Goal: Task Accomplishment & Management: Complete application form

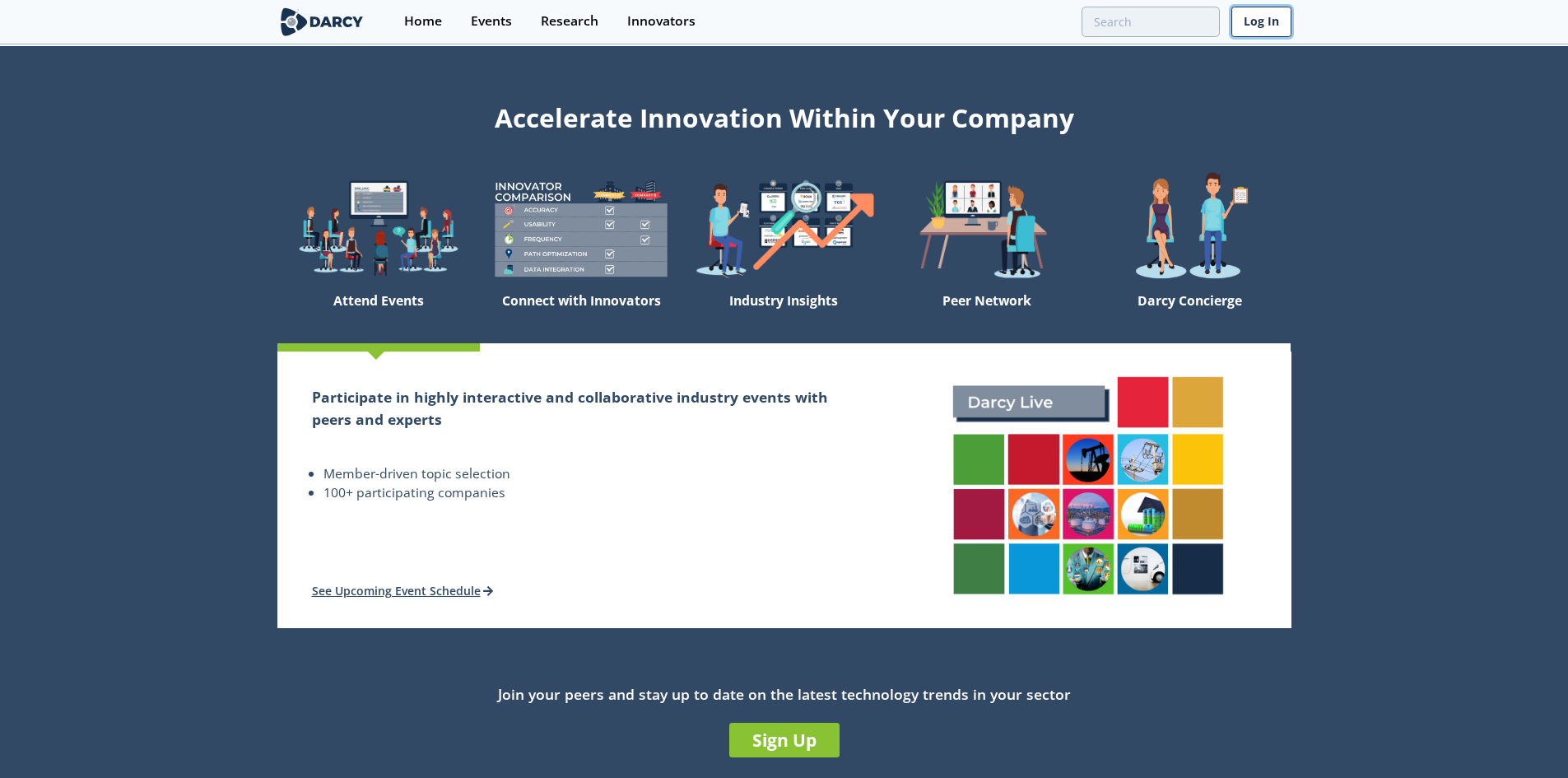
click at [1259, 16] on link "Log In" at bounding box center [1260, 22] width 60 height 30
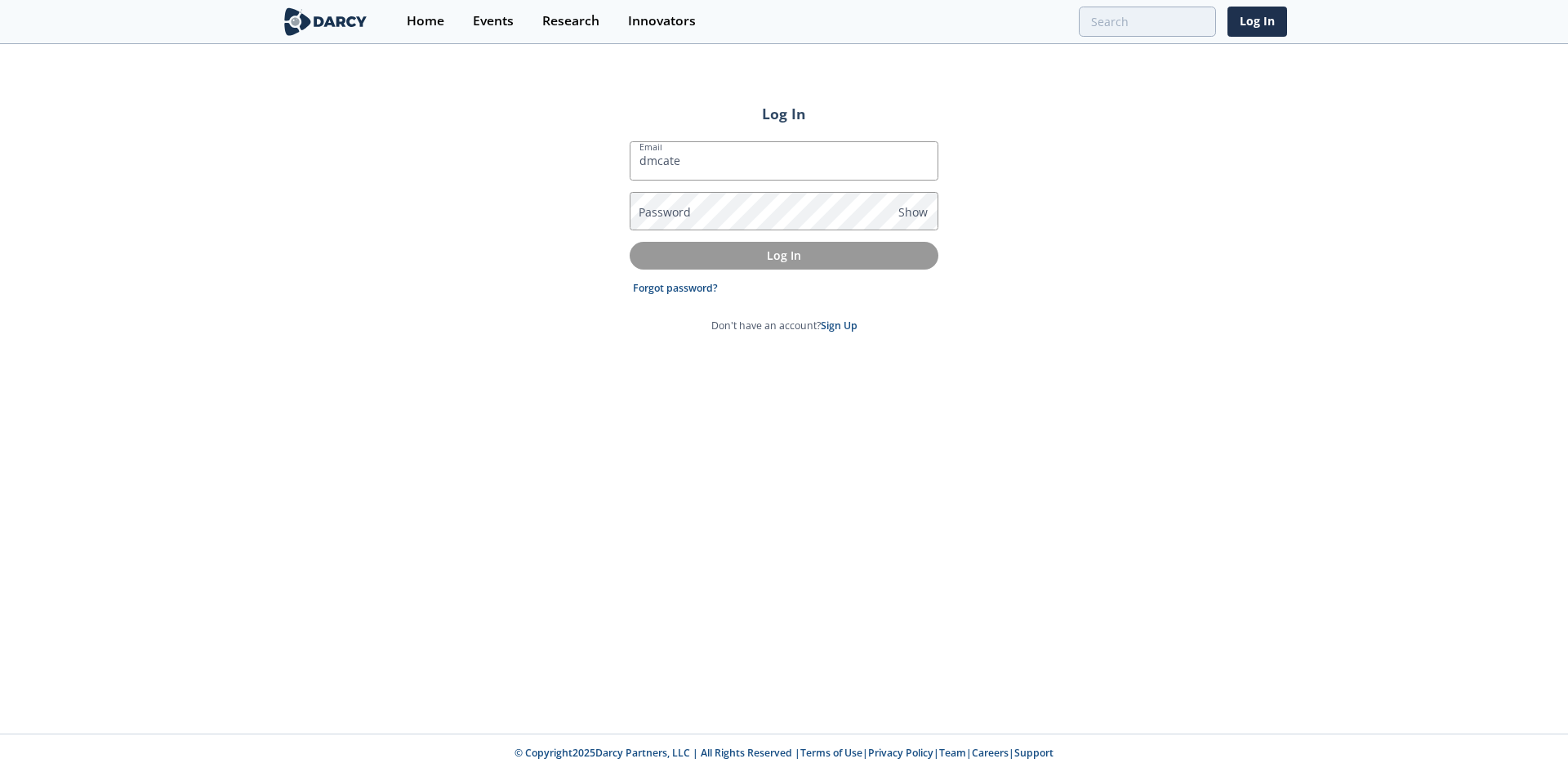
type input "[EMAIL_ADDRESS][DOMAIN_NAME]"
click at [841, 322] on link "Sign Up" at bounding box center [839, 325] width 37 height 14
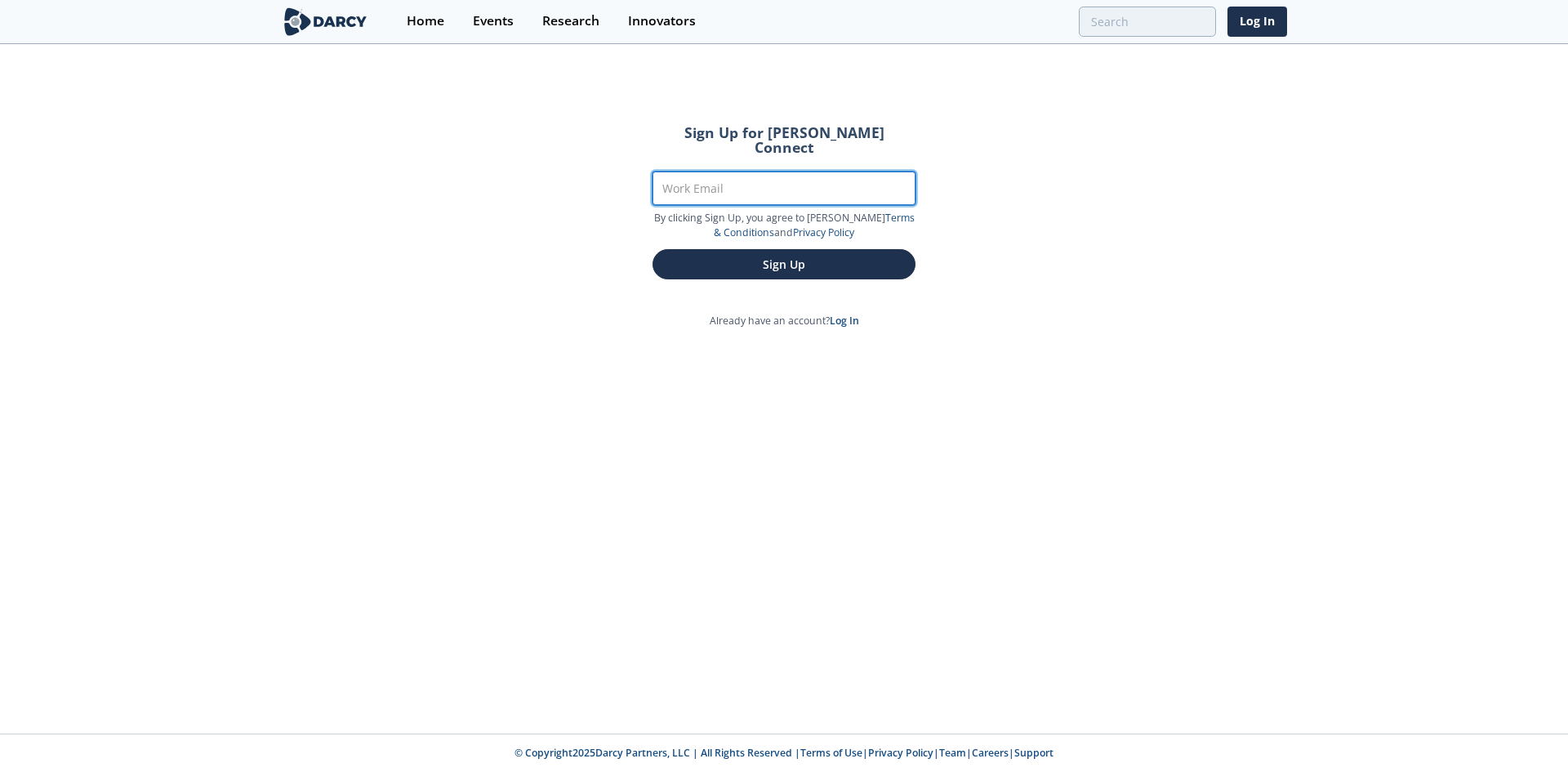
click at [762, 172] on input "Work Email" at bounding box center [784, 188] width 263 height 33
type input "[EMAIL_ADDRESS][DOMAIN_NAME]"
click at [653, 249] on button "Sign Up" at bounding box center [784, 265] width 263 height 30
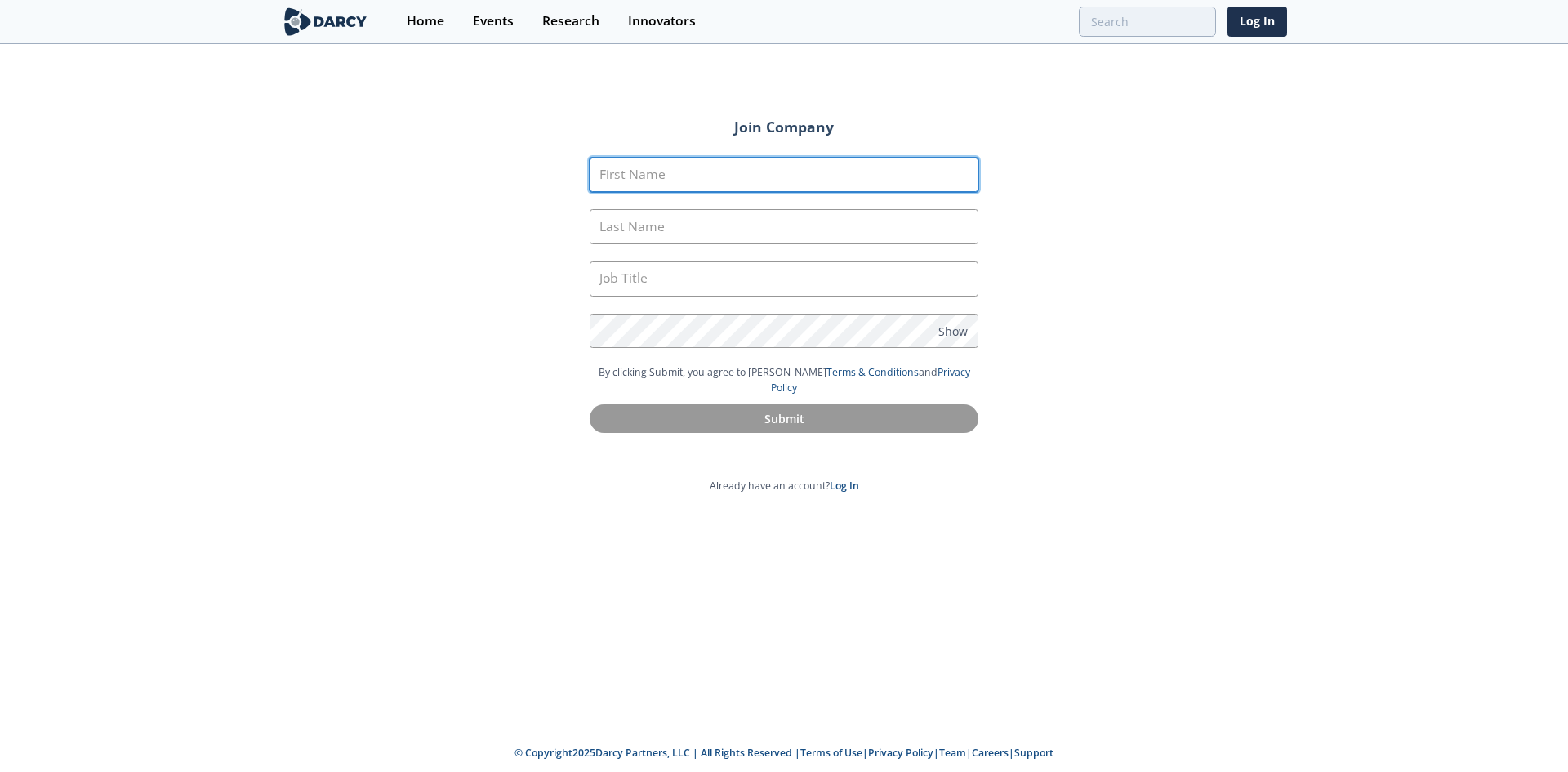
click at [762, 167] on input "First Name" at bounding box center [783, 175] width 388 height 35
type input "[PERSON_NAME]"
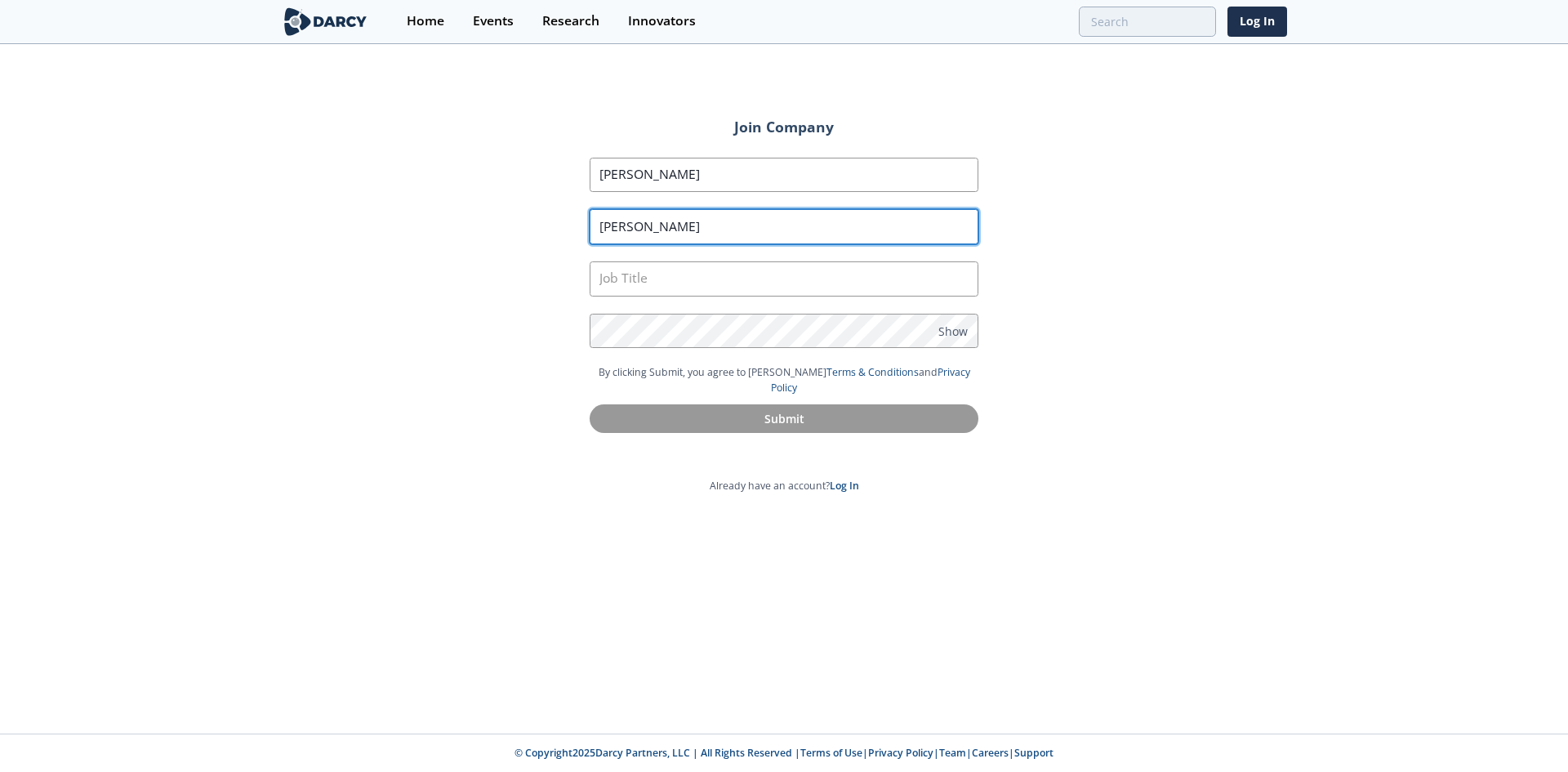
type input "[PERSON_NAME]"
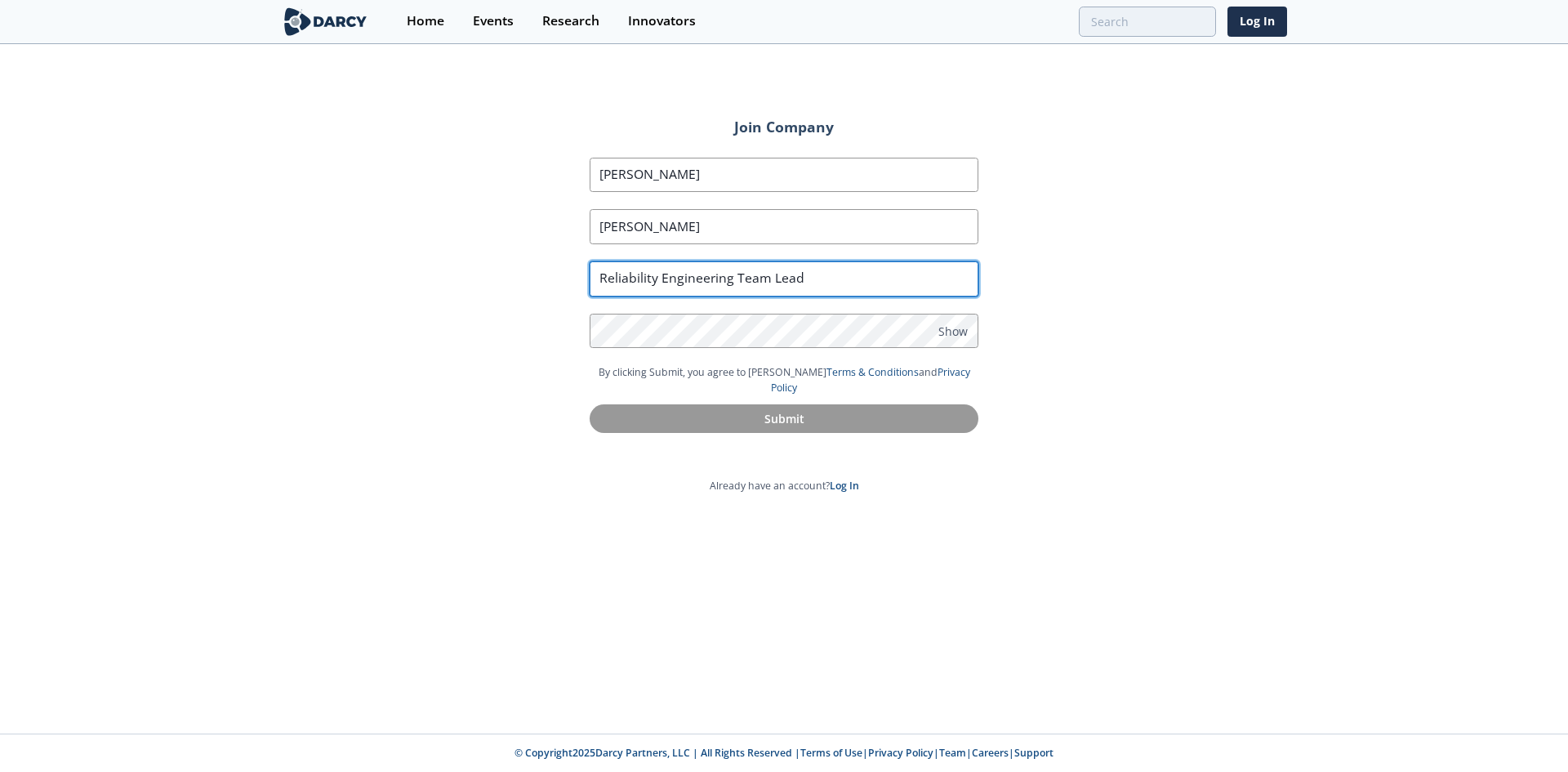
type input "Reliability Engineering Team Lead"
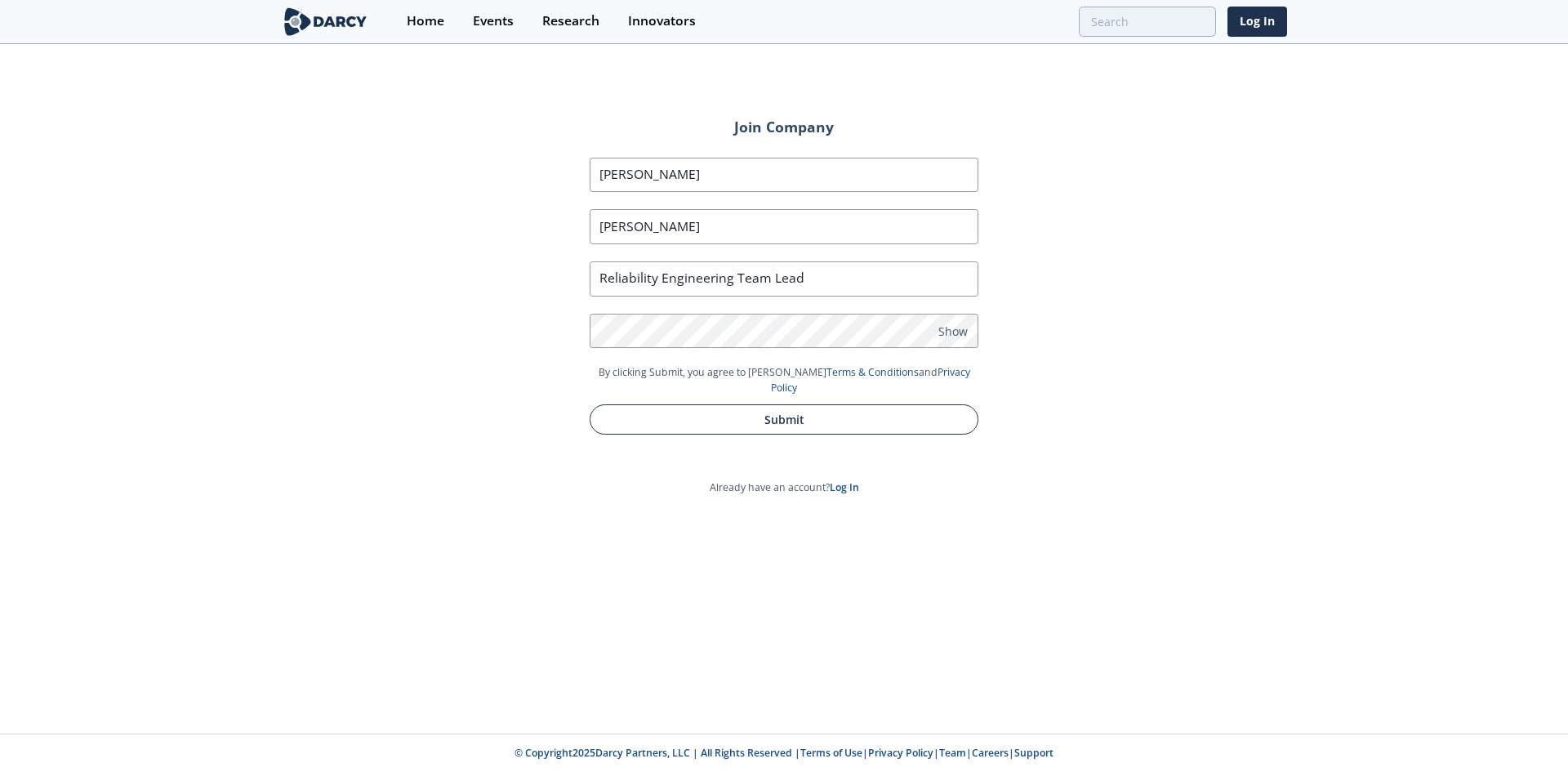
click at [781, 408] on button "Submit" at bounding box center [783, 420] width 388 height 30
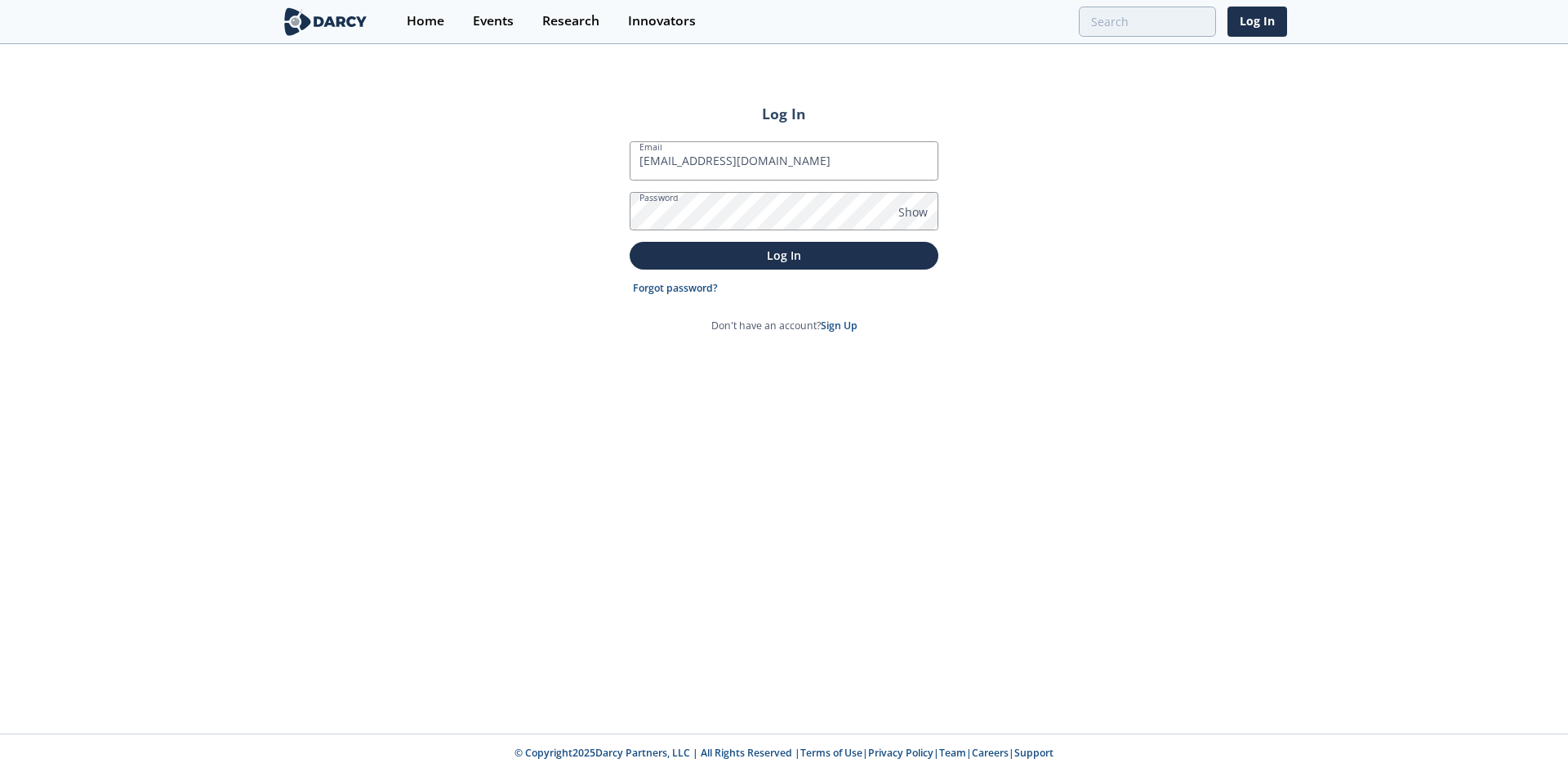
click at [630, 242] on button "Log In" at bounding box center [784, 255] width 309 height 27
click at [916, 214] on span "Show" at bounding box center [912, 212] width 29 height 17
click at [823, 249] on p "Log In" at bounding box center [784, 255] width 286 height 17
click at [775, 264] on button "Log In" at bounding box center [784, 255] width 309 height 27
click at [797, 261] on p "Log In" at bounding box center [784, 255] width 286 height 17
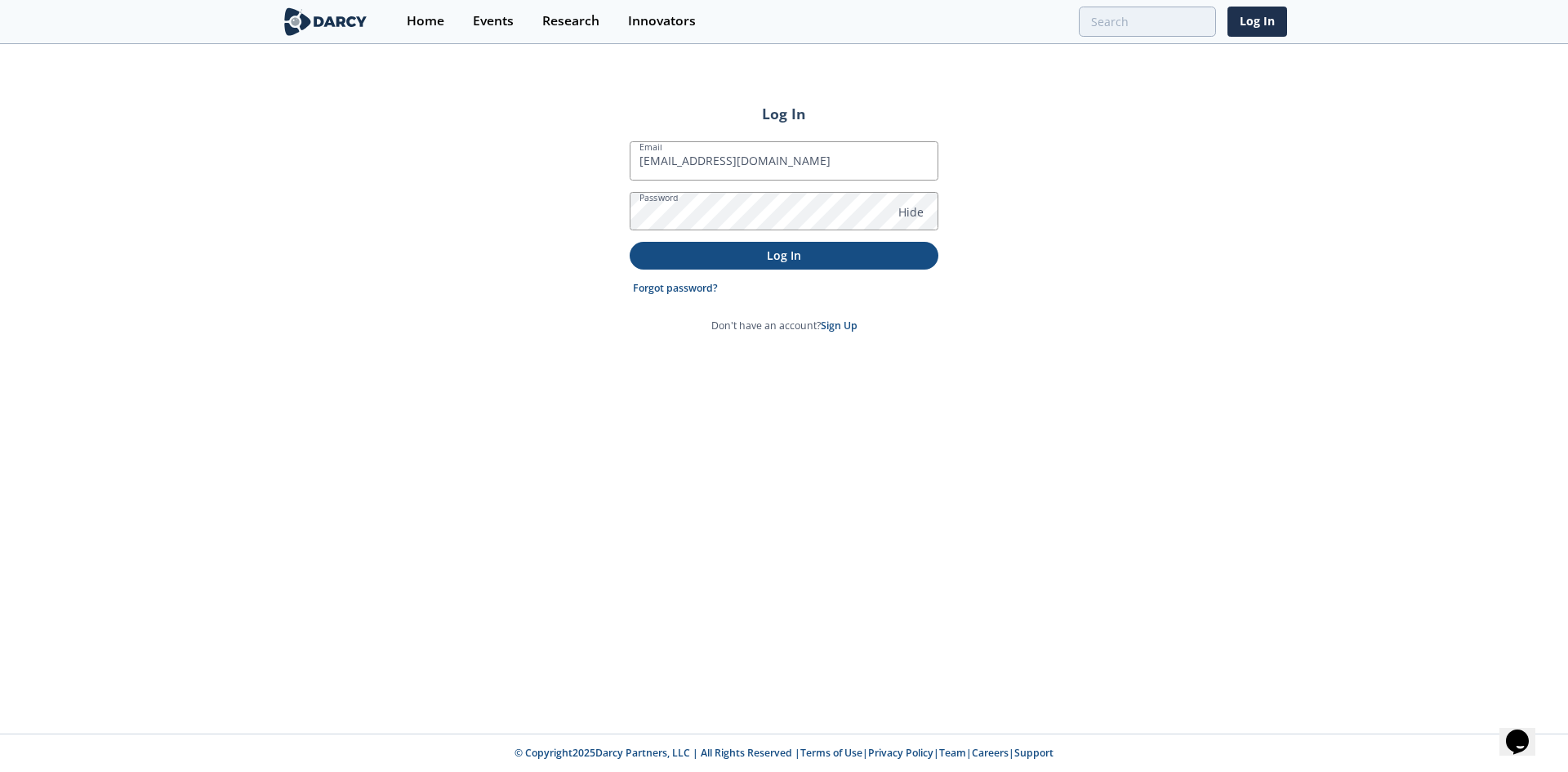
click at [775, 255] on p "Log In" at bounding box center [784, 255] width 286 height 17
click at [830, 255] on p "Log In" at bounding box center [784, 255] width 286 height 17
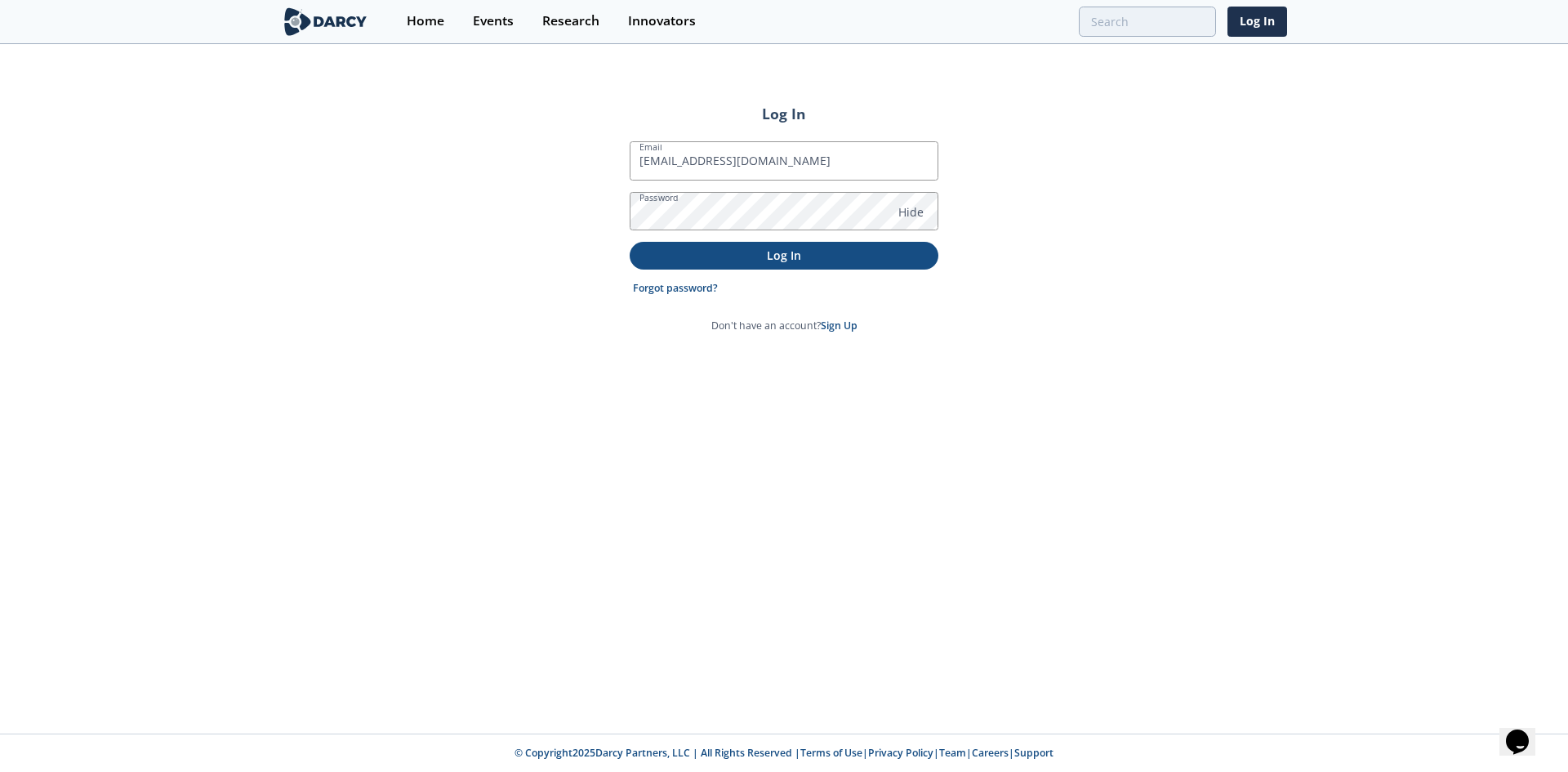
click at [830, 255] on p "Log In" at bounding box center [784, 255] width 286 height 17
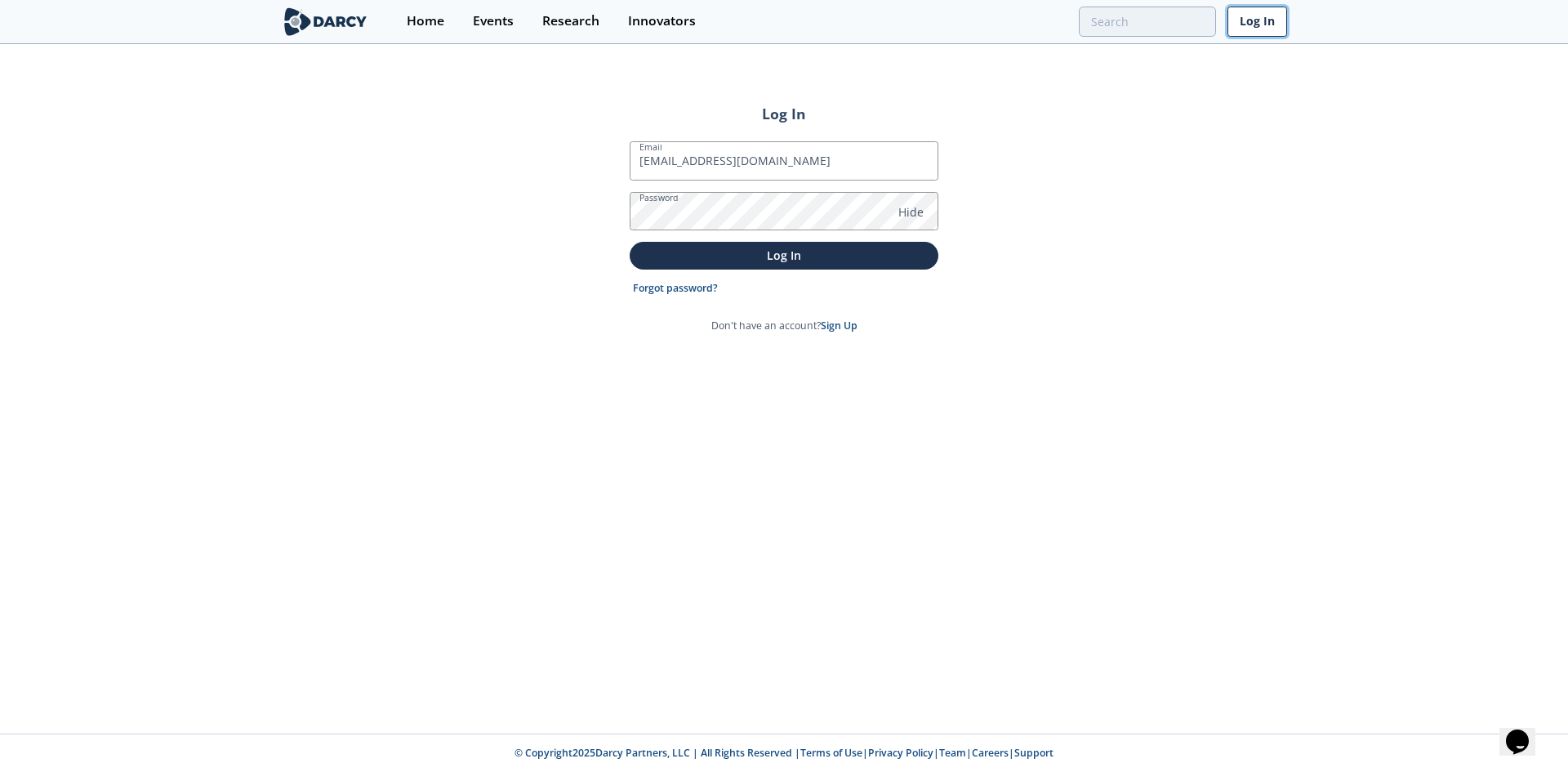
click at [1283, 27] on link "Log In" at bounding box center [1256, 22] width 60 height 30
click at [1245, 16] on link "Log In" at bounding box center [1256, 22] width 60 height 30
click at [317, 14] on img at bounding box center [325, 22] width 89 height 28
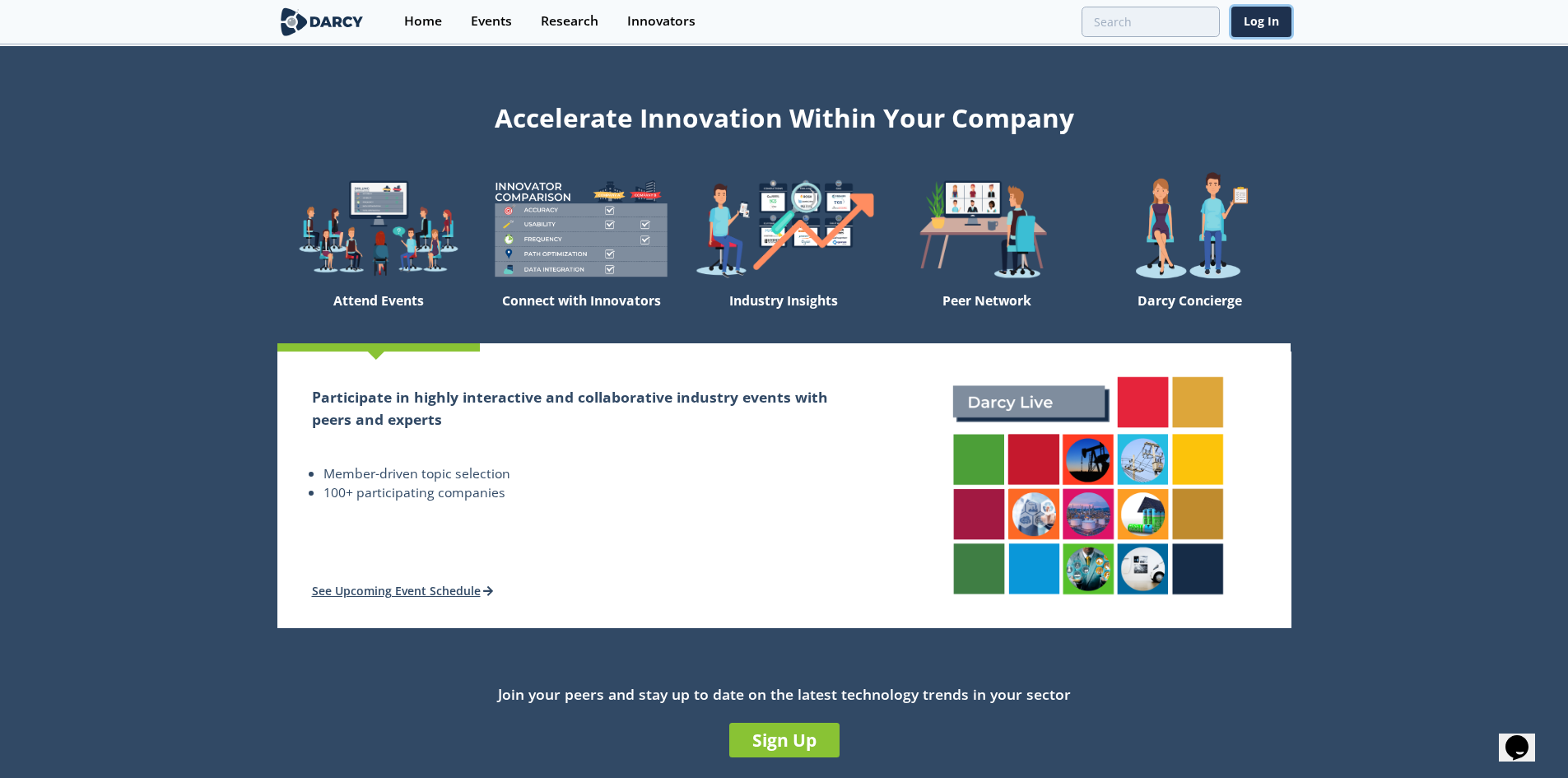
click at [1270, 17] on link "Log In" at bounding box center [1260, 22] width 60 height 30
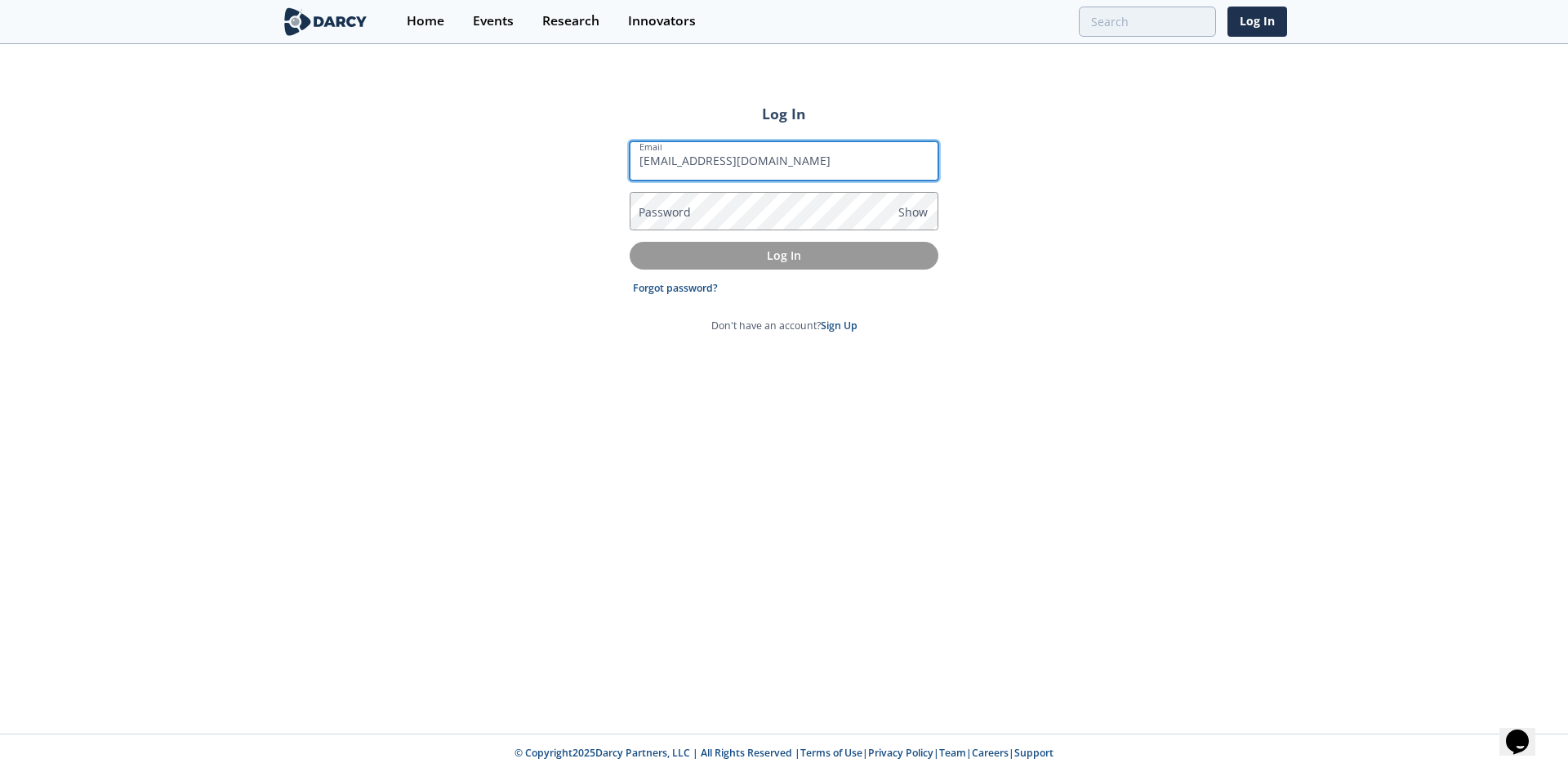
click at [722, 164] on input "[EMAIL_ADDRESS][DOMAIN_NAME]" at bounding box center [784, 161] width 309 height 39
click at [690, 211] on label "Password" at bounding box center [664, 212] width 52 height 17
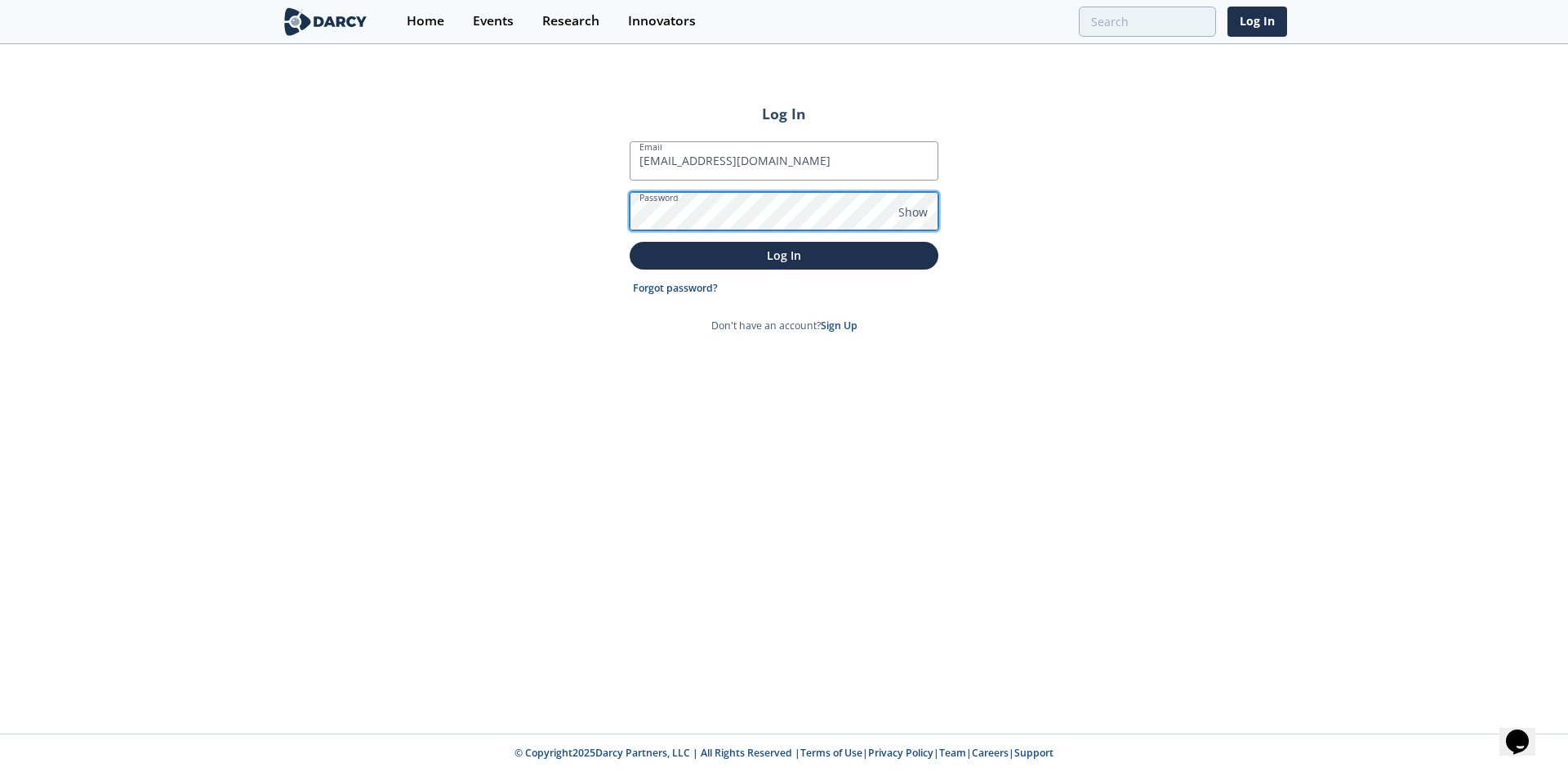
click at [630, 242] on button "Log In" at bounding box center [784, 255] width 309 height 27
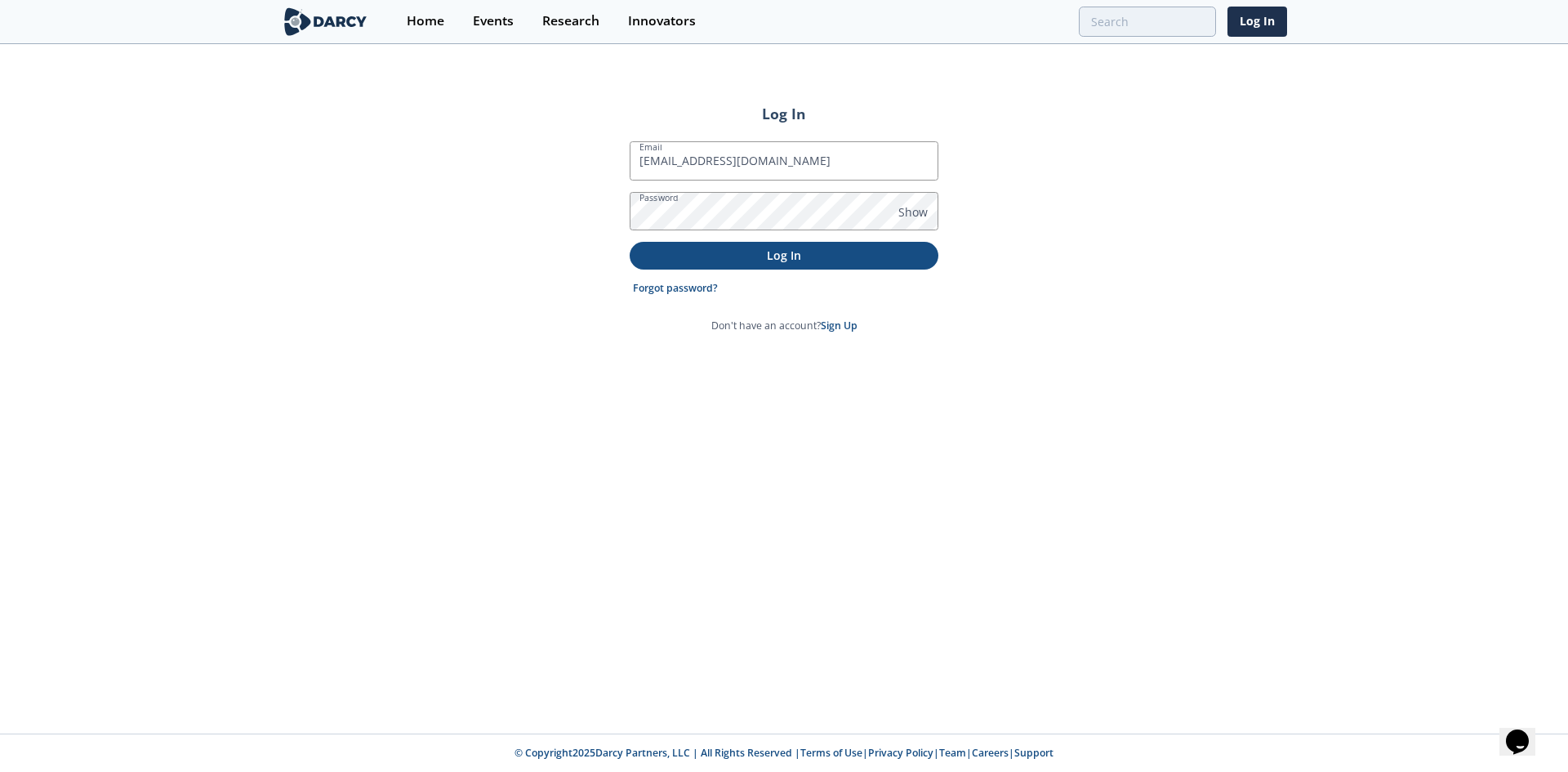
click at [775, 255] on p "Log In" at bounding box center [784, 255] width 286 height 17
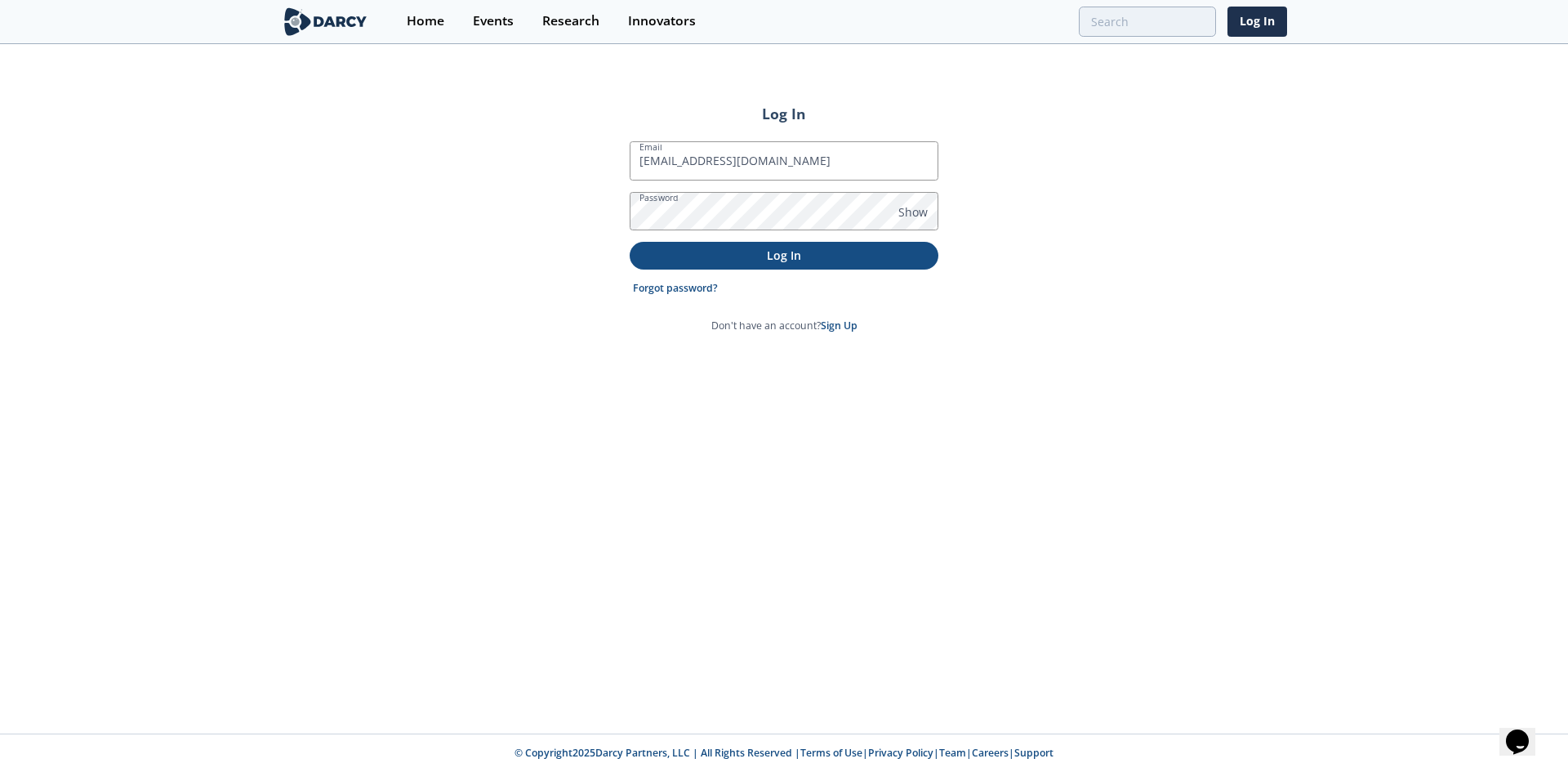
click at [775, 255] on p "Log In" at bounding box center [784, 255] width 286 height 17
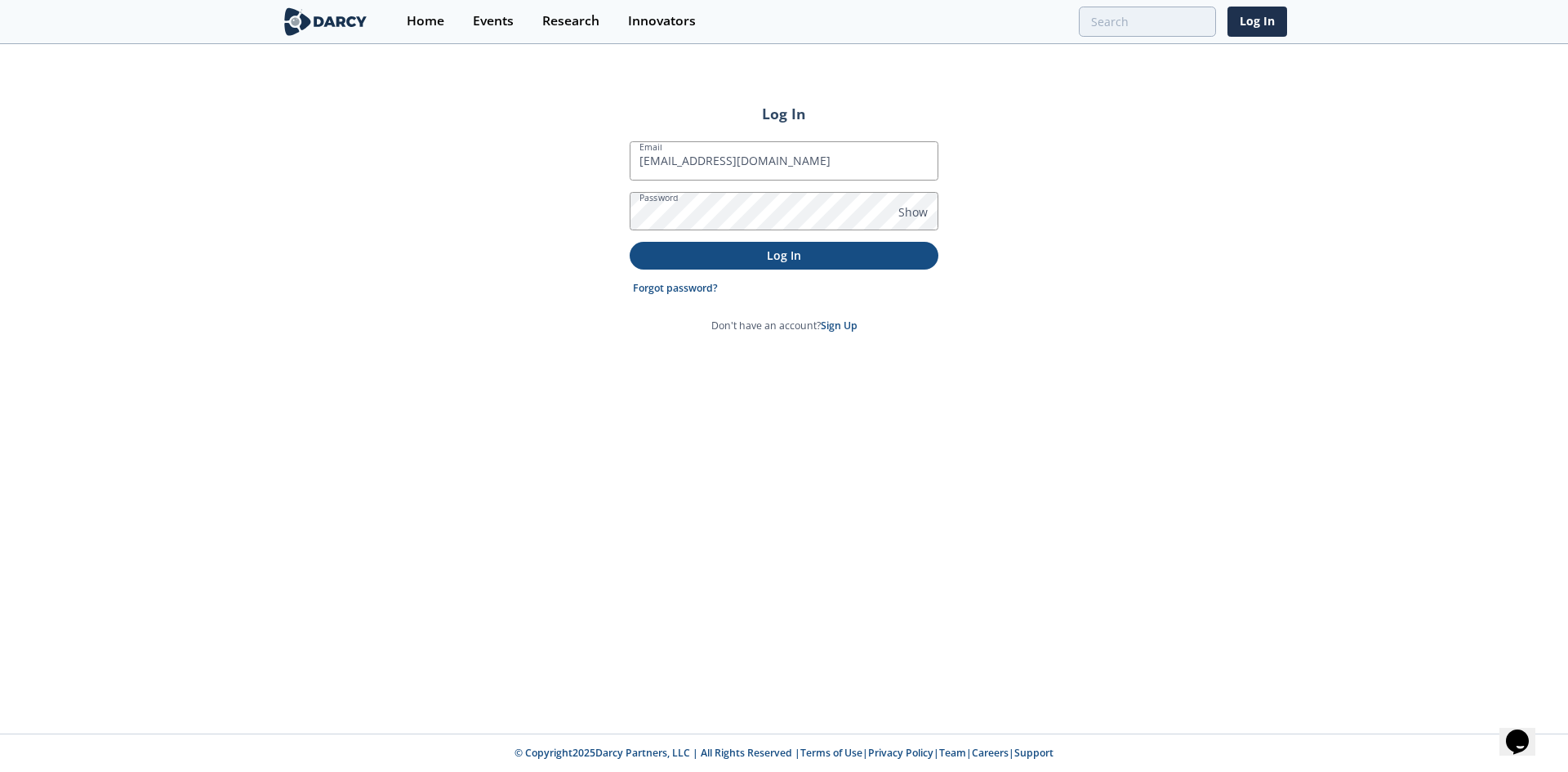
click at [775, 255] on p "Log In" at bounding box center [784, 255] width 286 height 17
click at [816, 258] on p "Log In" at bounding box center [784, 255] width 286 height 17
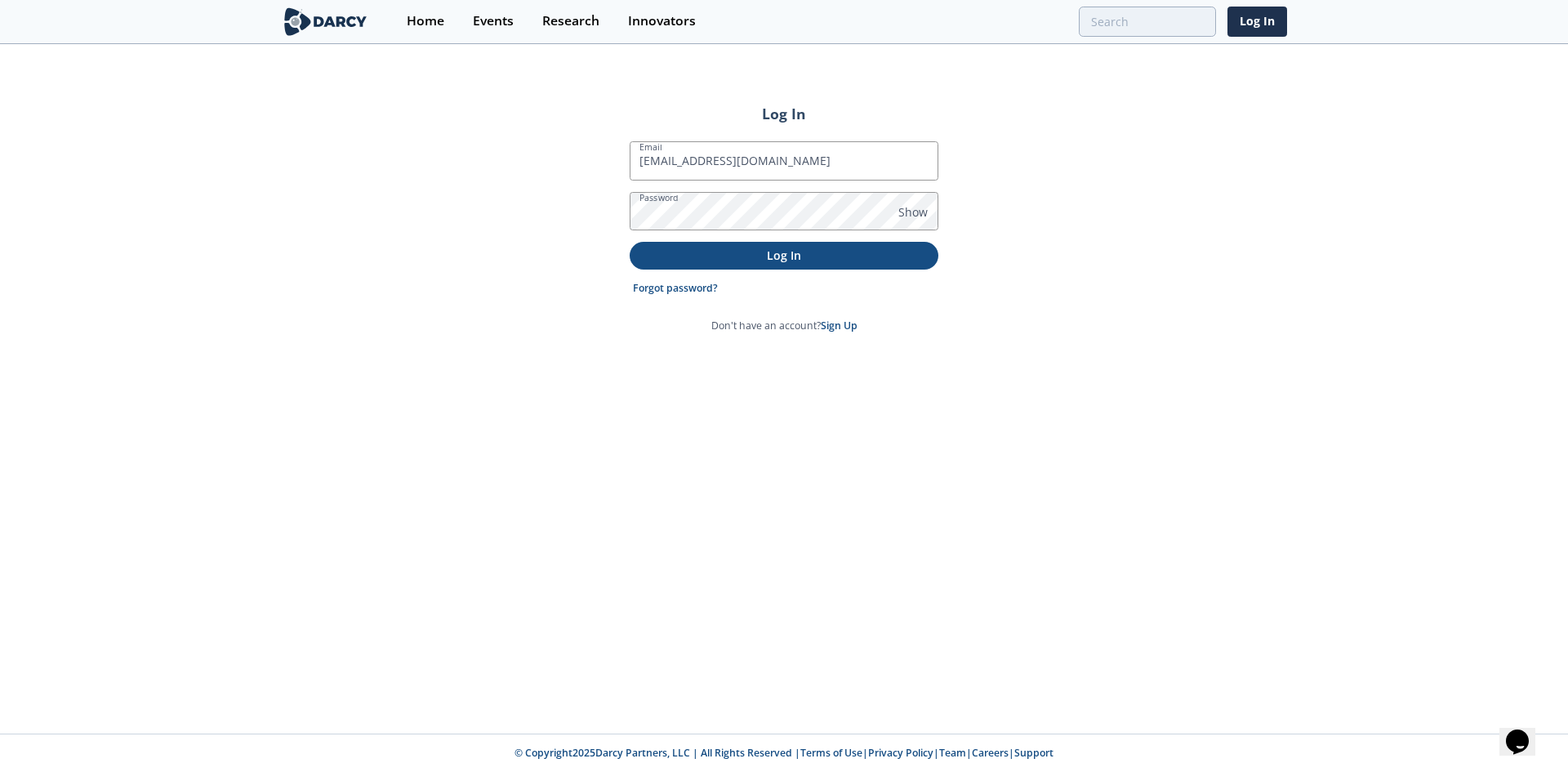
click at [816, 258] on p "Log In" at bounding box center [784, 255] width 286 height 17
click at [800, 262] on p "Log In" at bounding box center [784, 255] width 286 height 17
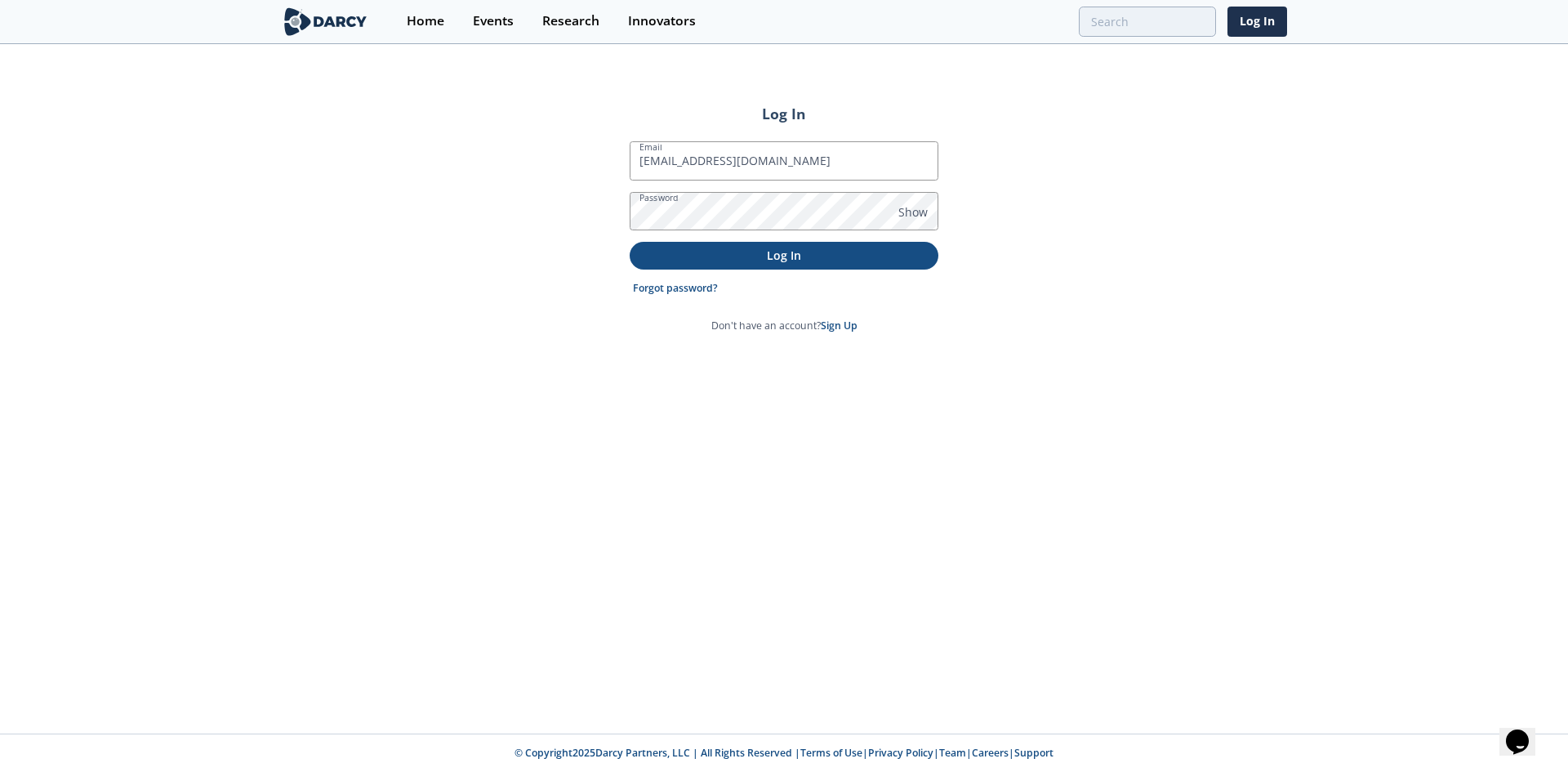
click at [800, 262] on p "Log In" at bounding box center [784, 255] width 286 height 17
click at [789, 380] on div "Log In Email dmcatee@diamondbackenergy.com Password Show Log In Forgot password…" at bounding box center [784, 389] width 1568 height 688
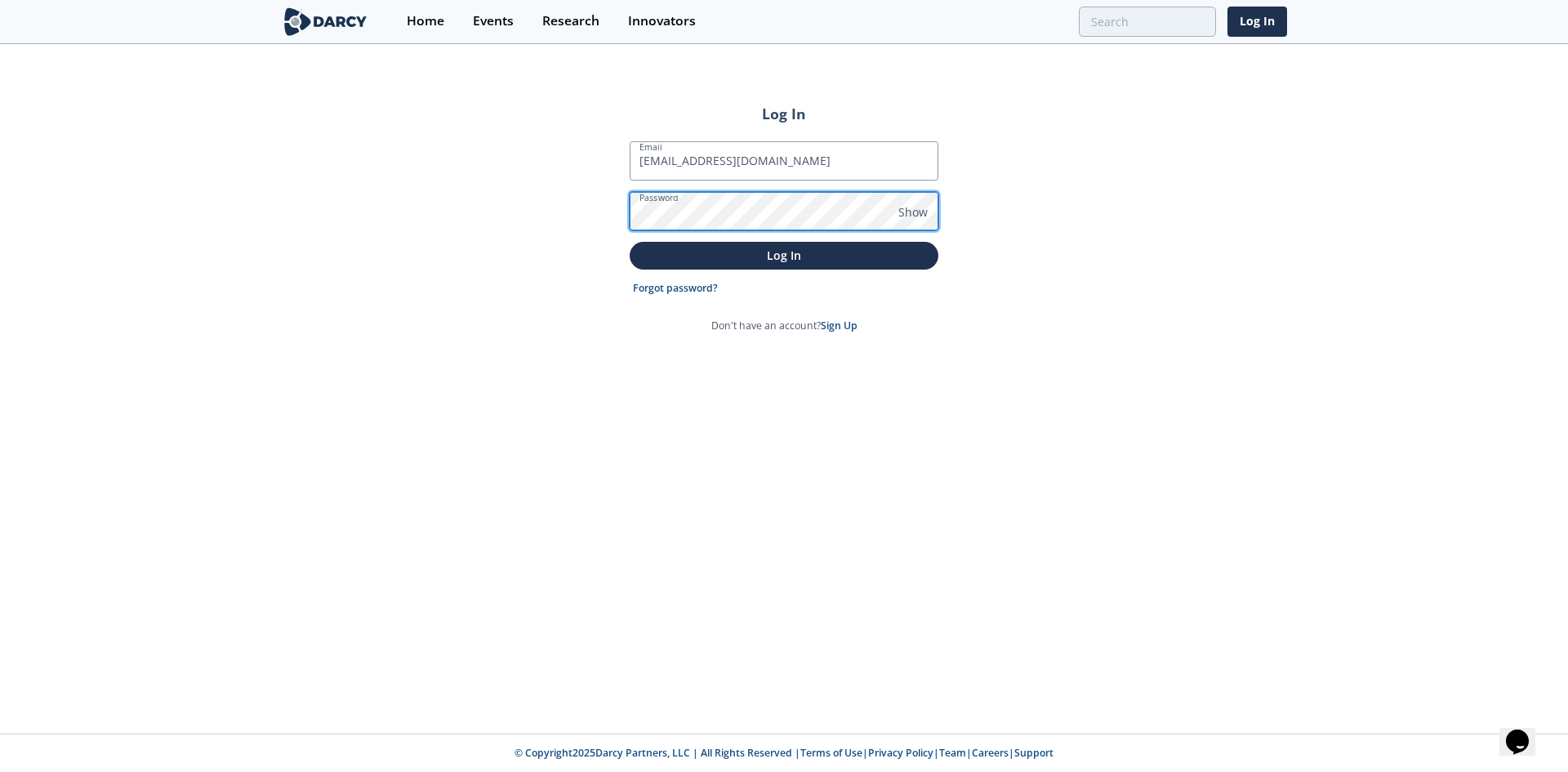
click at [565, 218] on div "Log In Email dmcatee@diamondbackenergy.com Password Show Log In Forgot password…" at bounding box center [784, 389] width 1568 height 688
click at [630, 242] on button "Log In" at bounding box center [784, 255] width 309 height 27
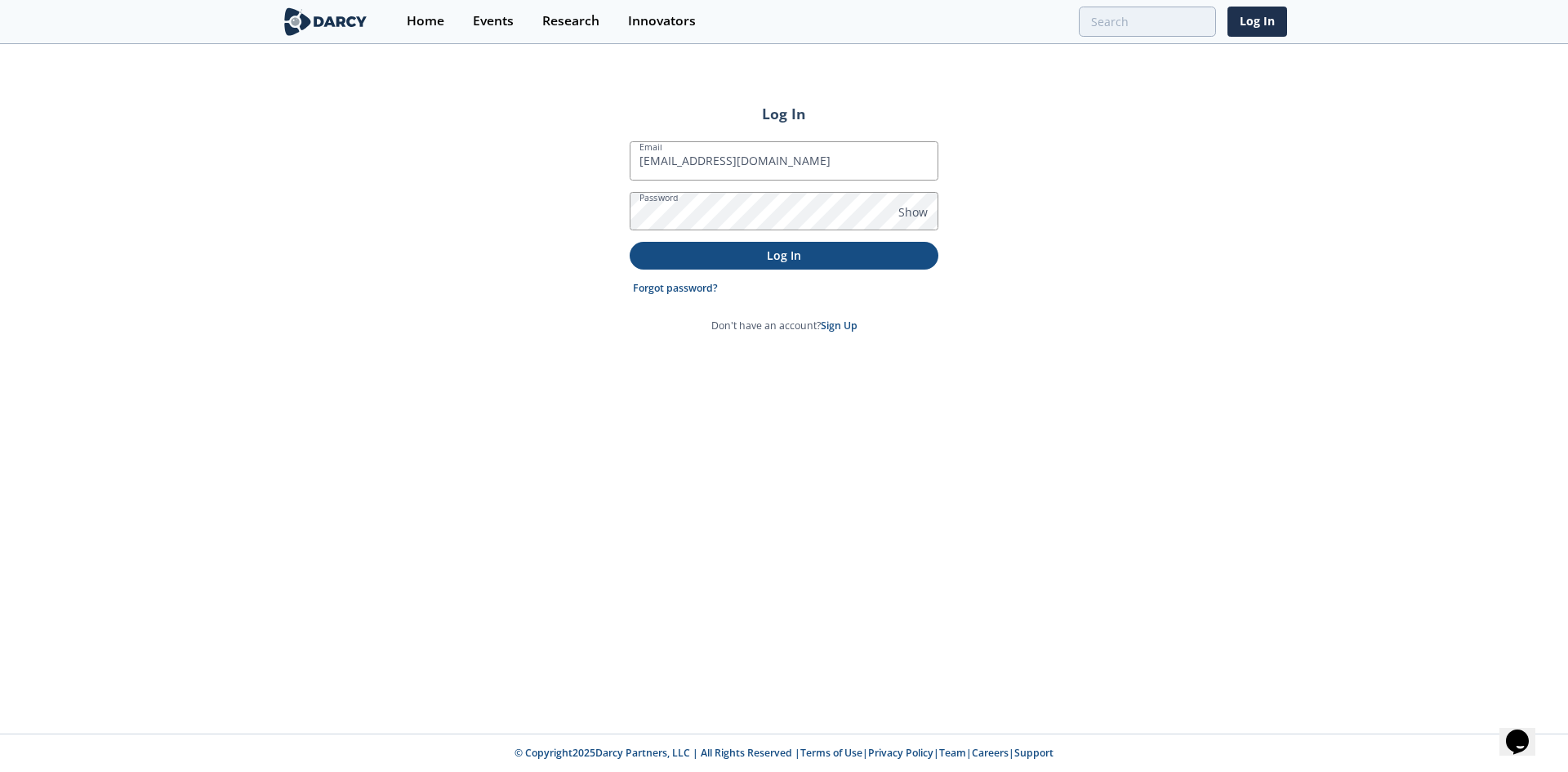
click at [781, 250] on p "Log In" at bounding box center [784, 255] width 286 height 17
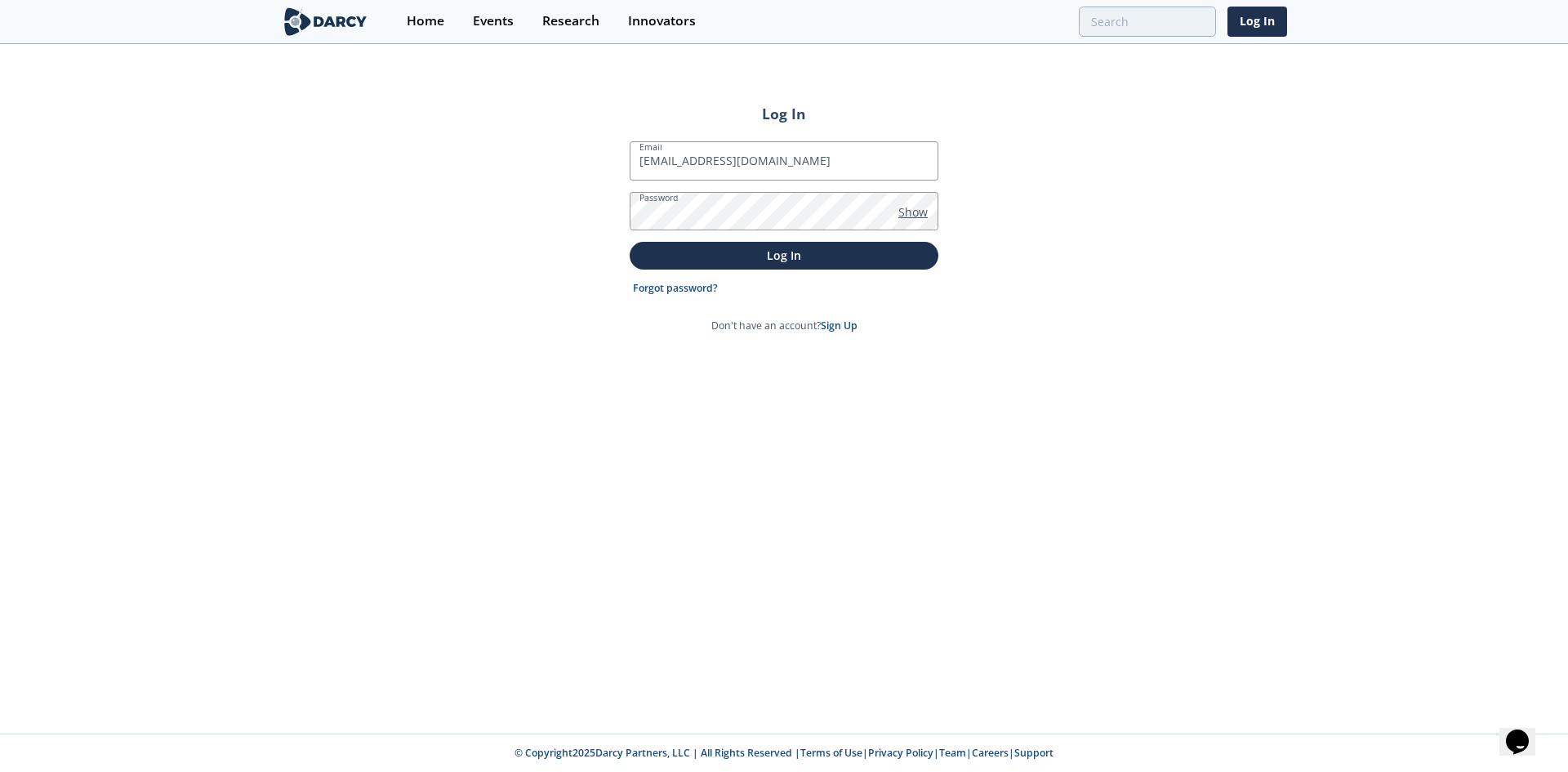
click at [911, 214] on span "Show" at bounding box center [912, 212] width 29 height 17
click at [744, 260] on p "Log In" at bounding box center [784, 255] width 286 height 17
click at [737, 247] on p "Log In" at bounding box center [784, 255] width 286 height 17
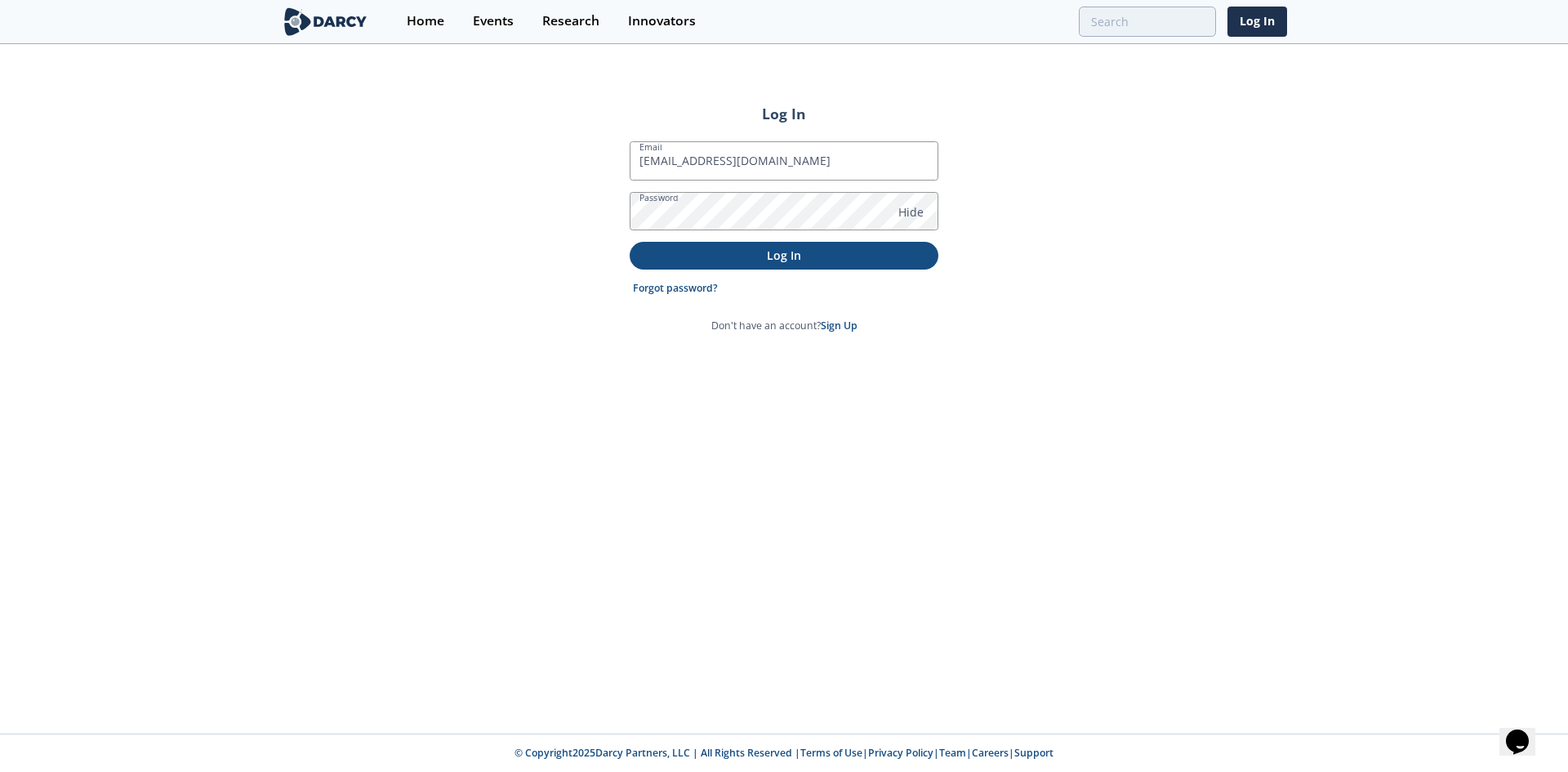
click at [737, 247] on p "Log In" at bounding box center [784, 255] width 286 height 17
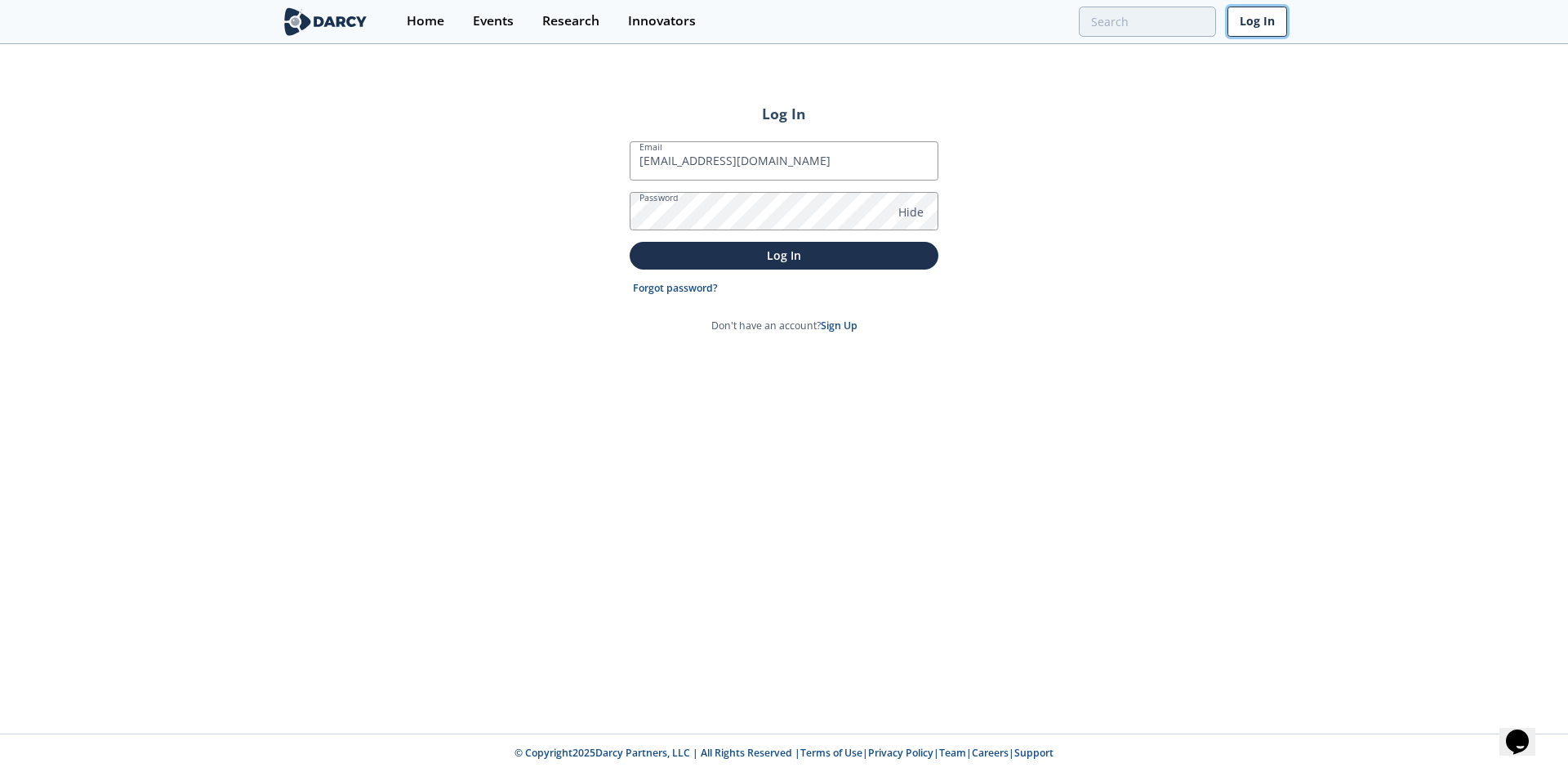
click at [1238, 14] on link "Log In" at bounding box center [1256, 22] width 60 height 30
click at [288, 18] on img at bounding box center [325, 22] width 89 height 28
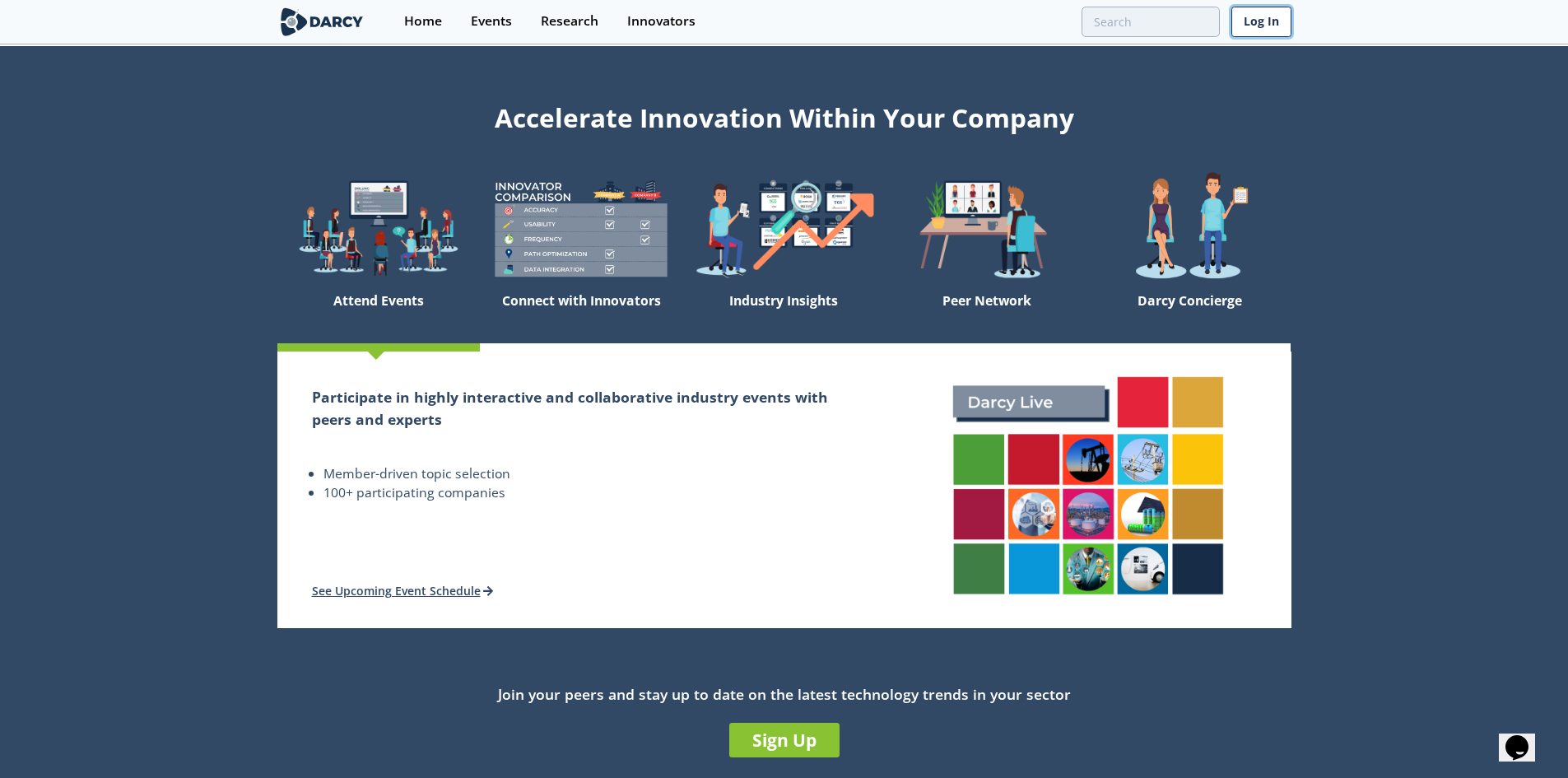
click at [1247, 15] on link "Log In" at bounding box center [1260, 22] width 60 height 30
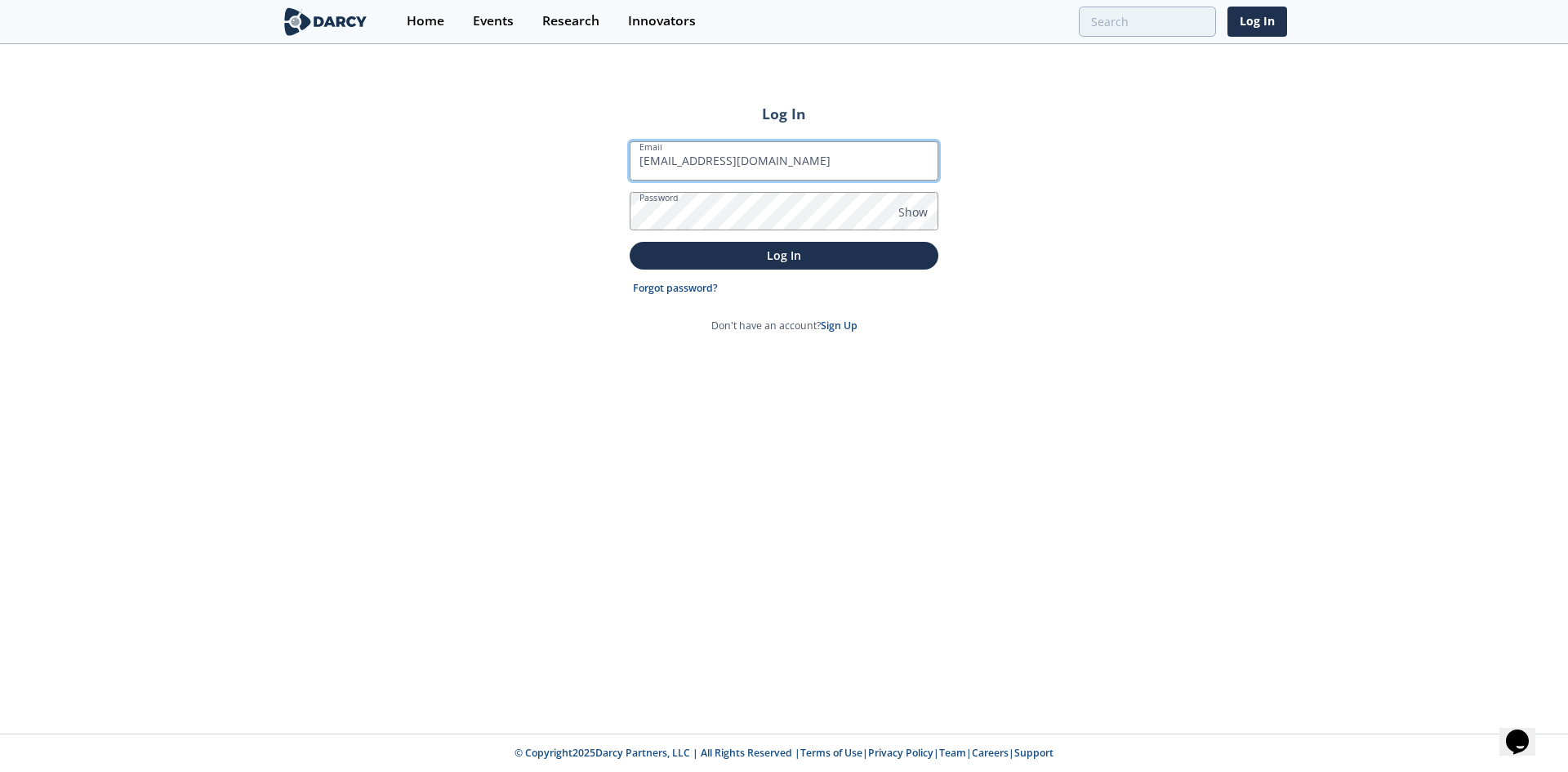
click at [630, 242] on button "Log In" at bounding box center [784, 255] width 309 height 27
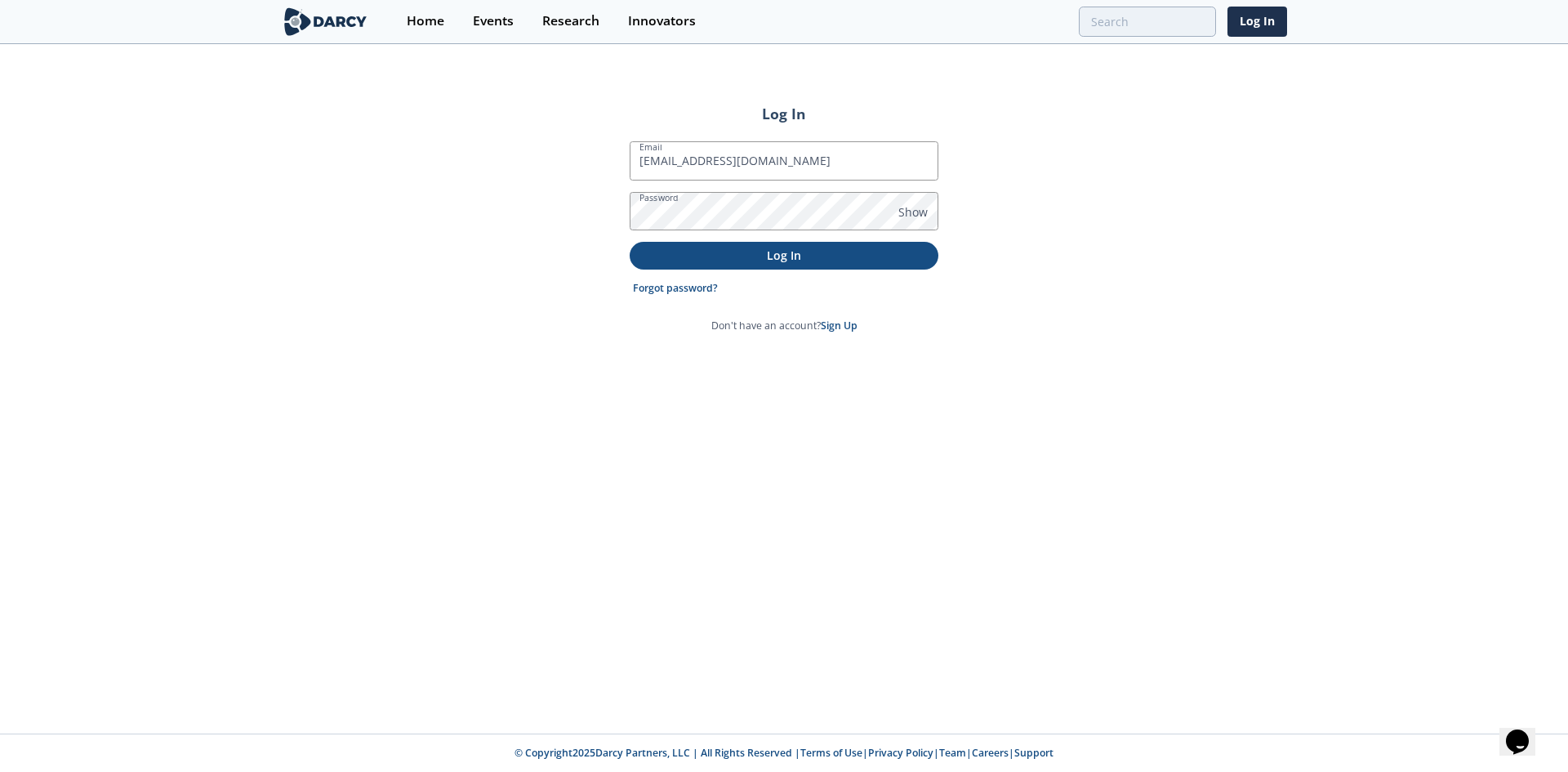
click at [796, 250] on p "Log In" at bounding box center [784, 255] width 286 height 17
click at [756, 251] on p "Log In" at bounding box center [784, 255] width 286 height 17
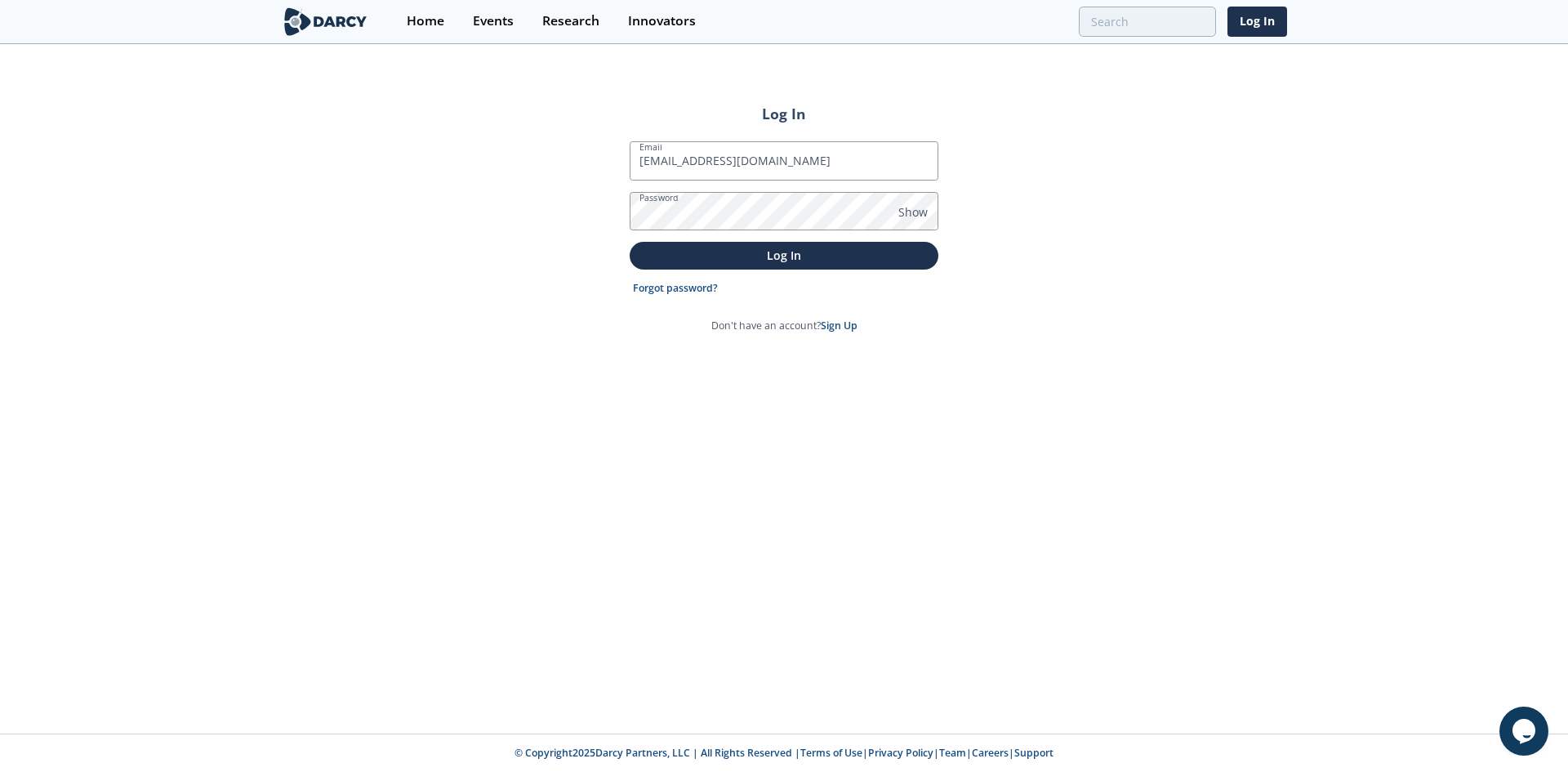
click at [630, 242] on button "Log In" at bounding box center [784, 255] width 309 height 27
